Goal: Check status: Check status

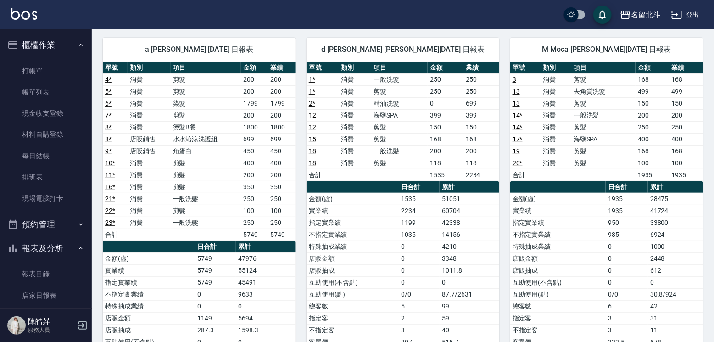
scroll to position [154, 0]
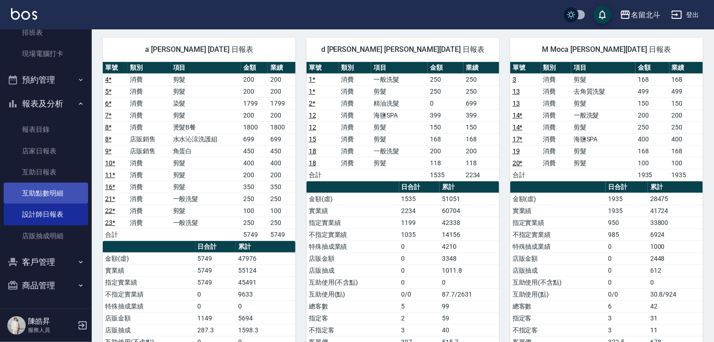
drag, startPoint x: 52, startPoint y: 171, endPoint x: 75, endPoint y: 181, distance: 24.7
click at [52, 171] on link "互助日報表" at bounding box center [46, 172] width 84 height 21
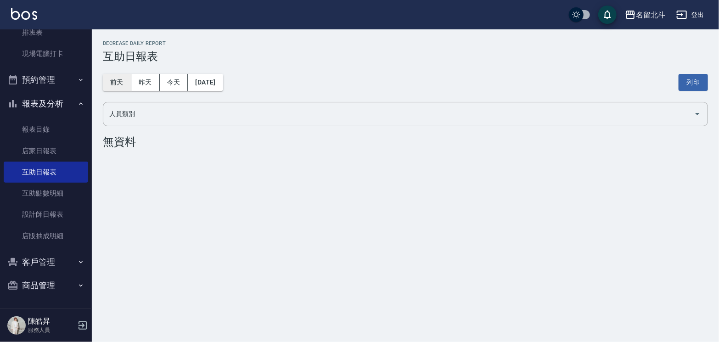
click at [127, 83] on button "前天" at bounding box center [117, 82] width 28 height 17
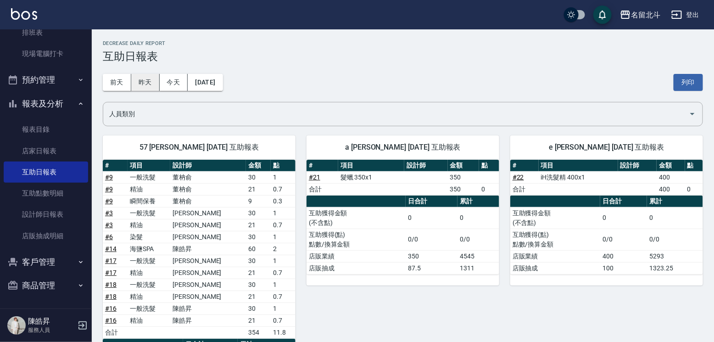
click at [140, 79] on button "昨天" at bounding box center [145, 82] width 28 height 17
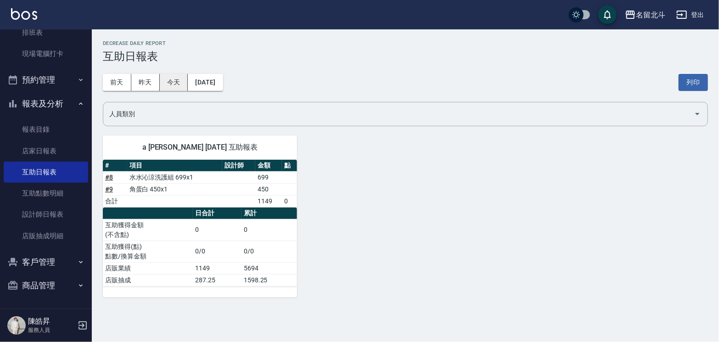
click at [174, 78] on button "今天" at bounding box center [174, 82] width 28 height 17
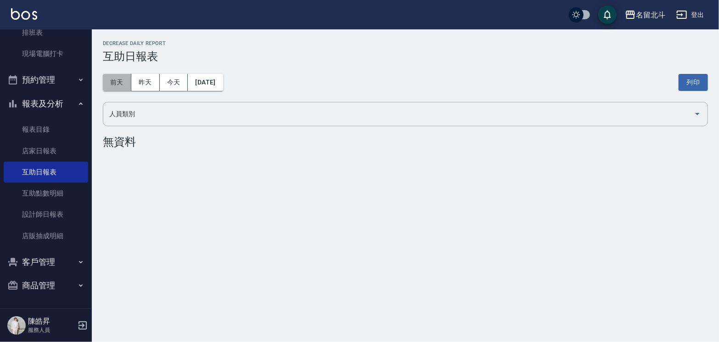
click at [108, 77] on button "前天" at bounding box center [117, 82] width 28 height 17
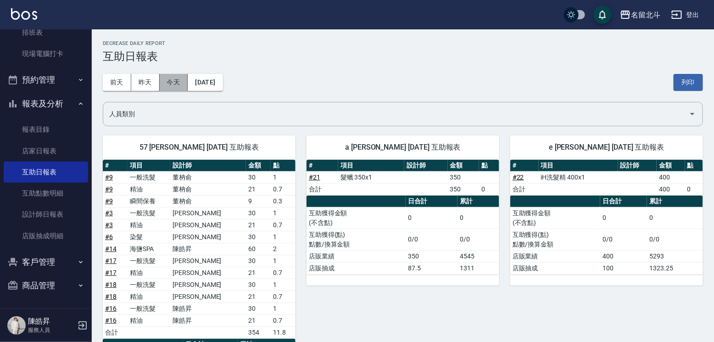
click at [173, 80] on button "今天" at bounding box center [174, 82] width 28 height 17
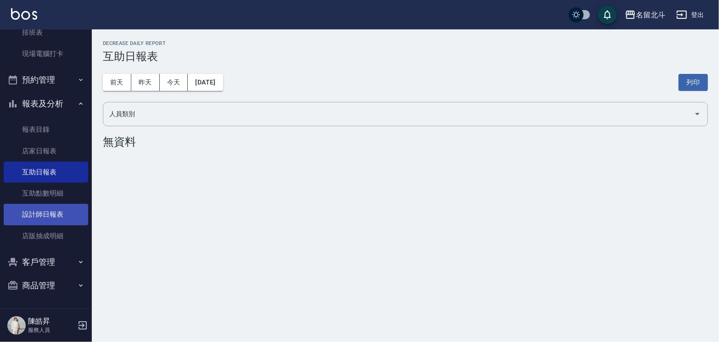
click at [32, 212] on link "設計師日報表" at bounding box center [46, 214] width 84 height 21
